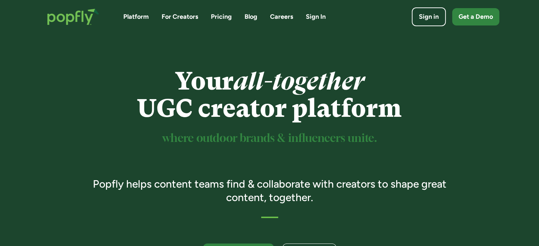
click at [212, 15] on link "Pricing" at bounding box center [221, 16] width 21 height 9
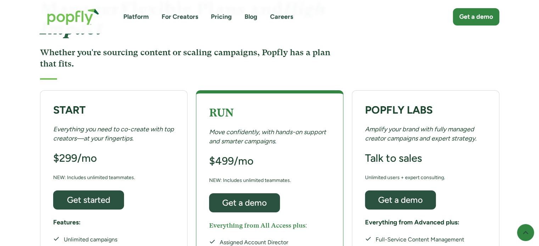
scroll to position [106, 0]
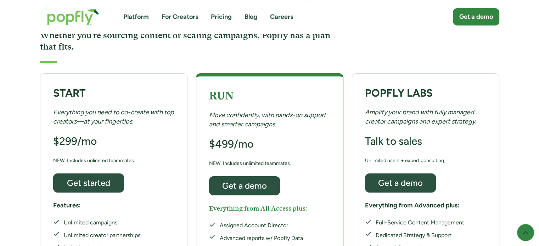
click at [178, 16] on link "For Creators" at bounding box center [179, 16] width 36 height 9
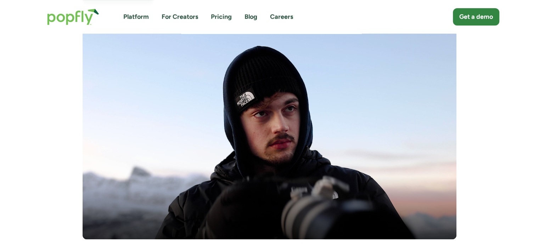
scroll to position [212, 0]
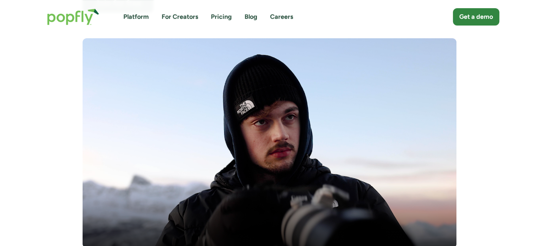
click at [191, 17] on link "For Creators" at bounding box center [179, 16] width 36 height 9
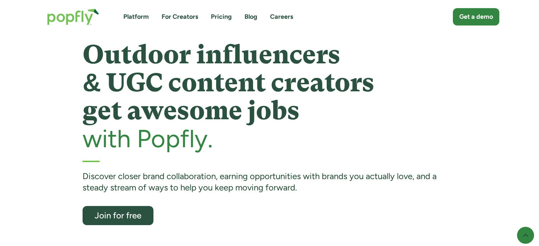
scroll to position [142, 0]
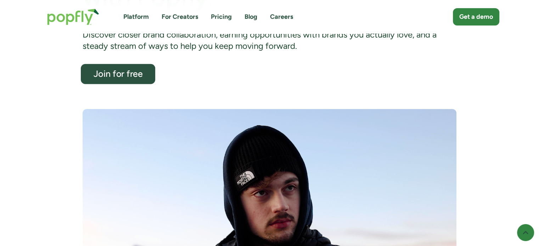
click at [104, 75] on div "Join for free" at bounding box center [117, 73] width 61 height 9
